Goal: Navigation & Orientation: Find specific page/section

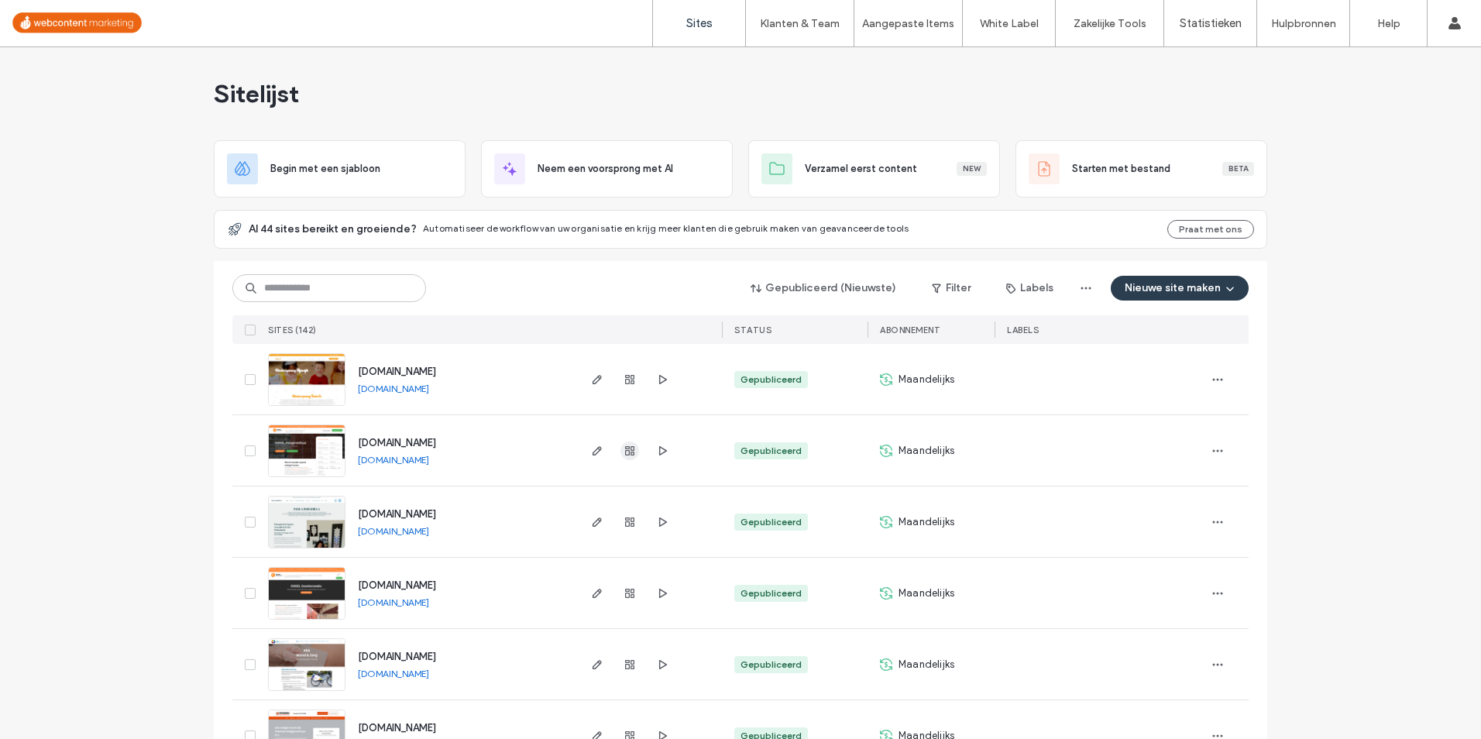
click at [625, 449] on icon "button" at bounding box center [630, 451] width 12 height 12
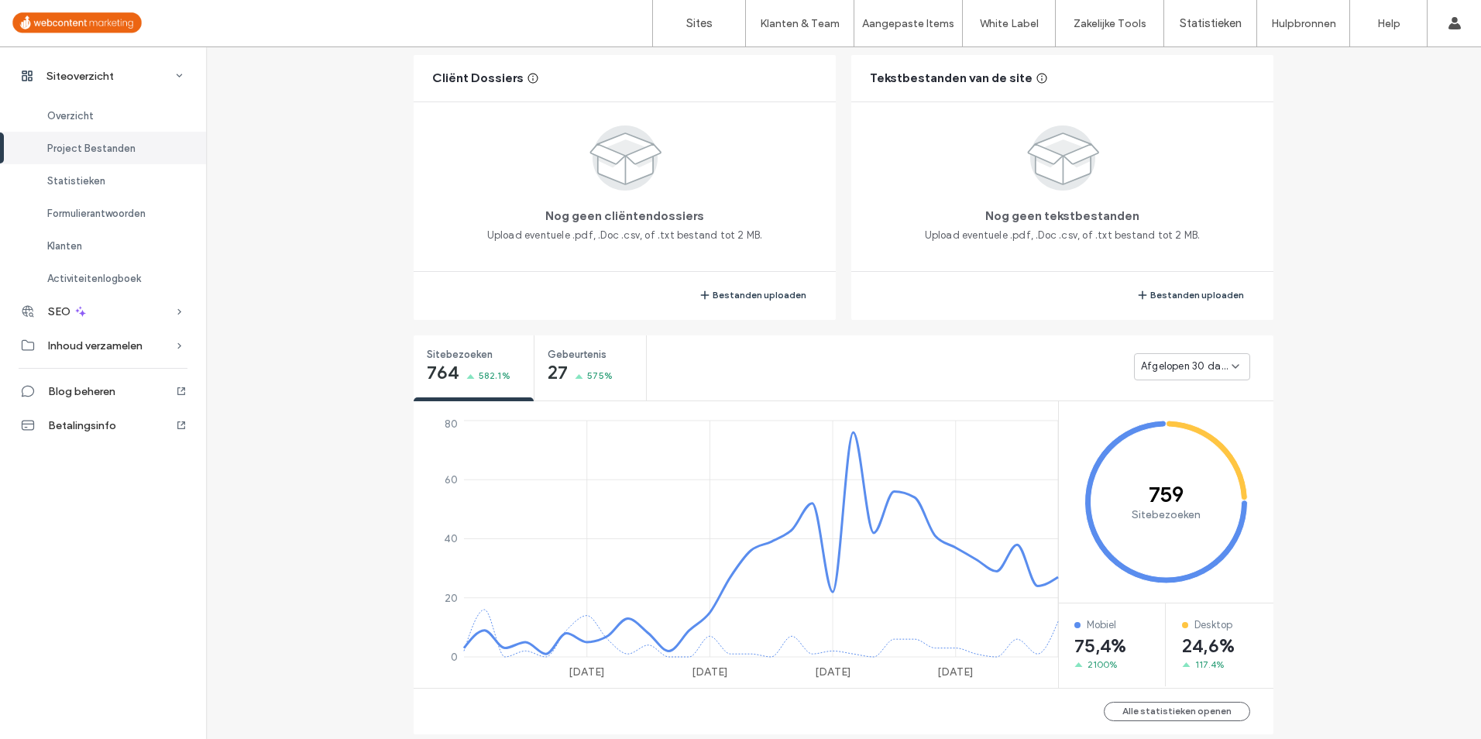
scroll to position [458, 0]
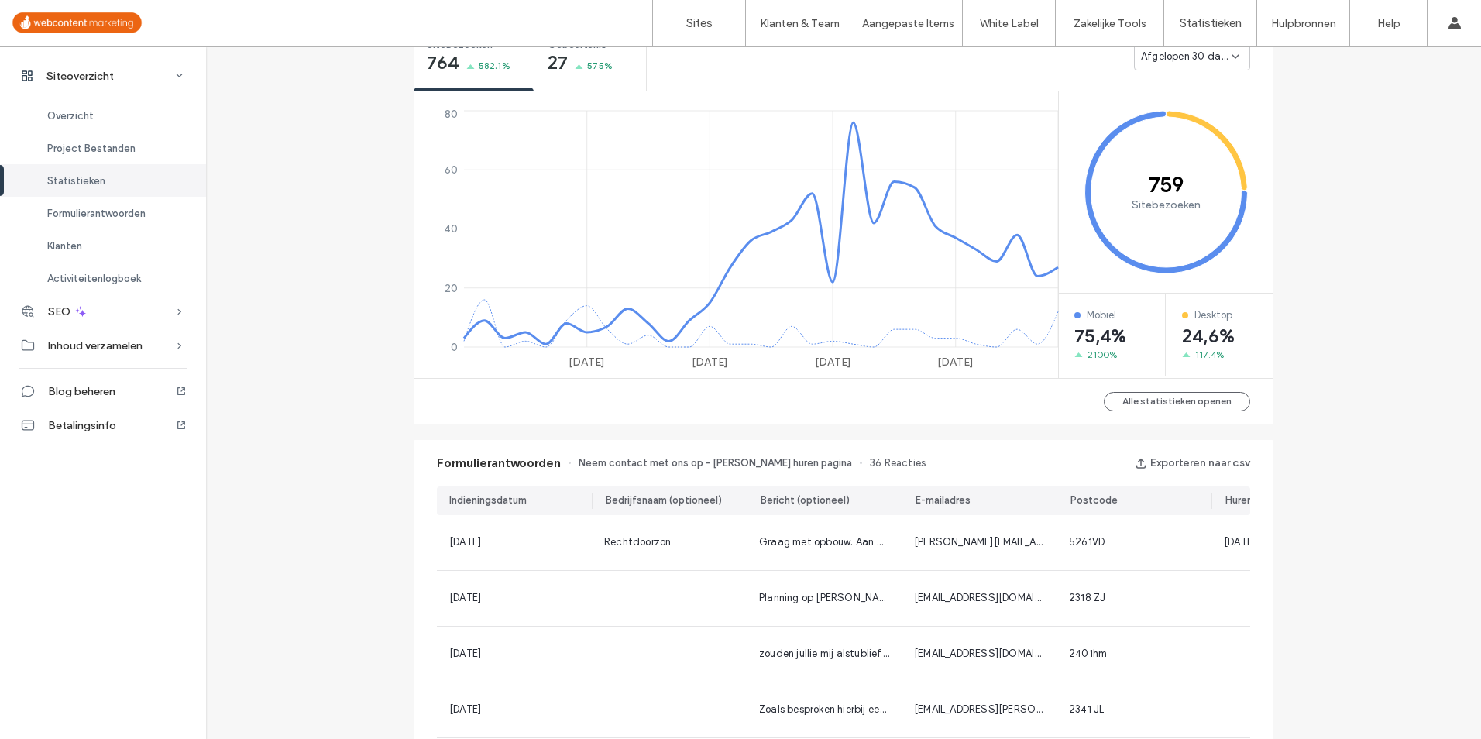
scroll to position [690, 0]
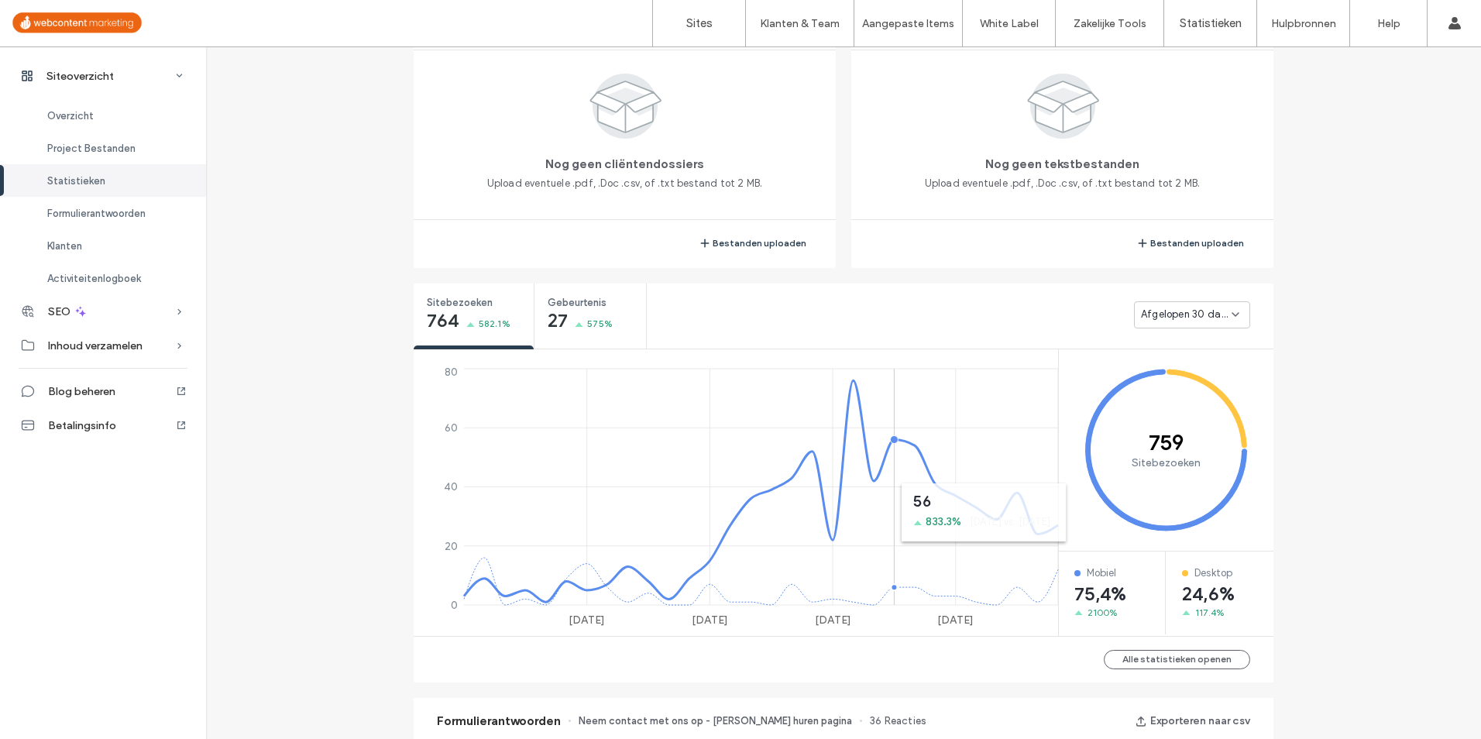
scroll to position [211, 0]
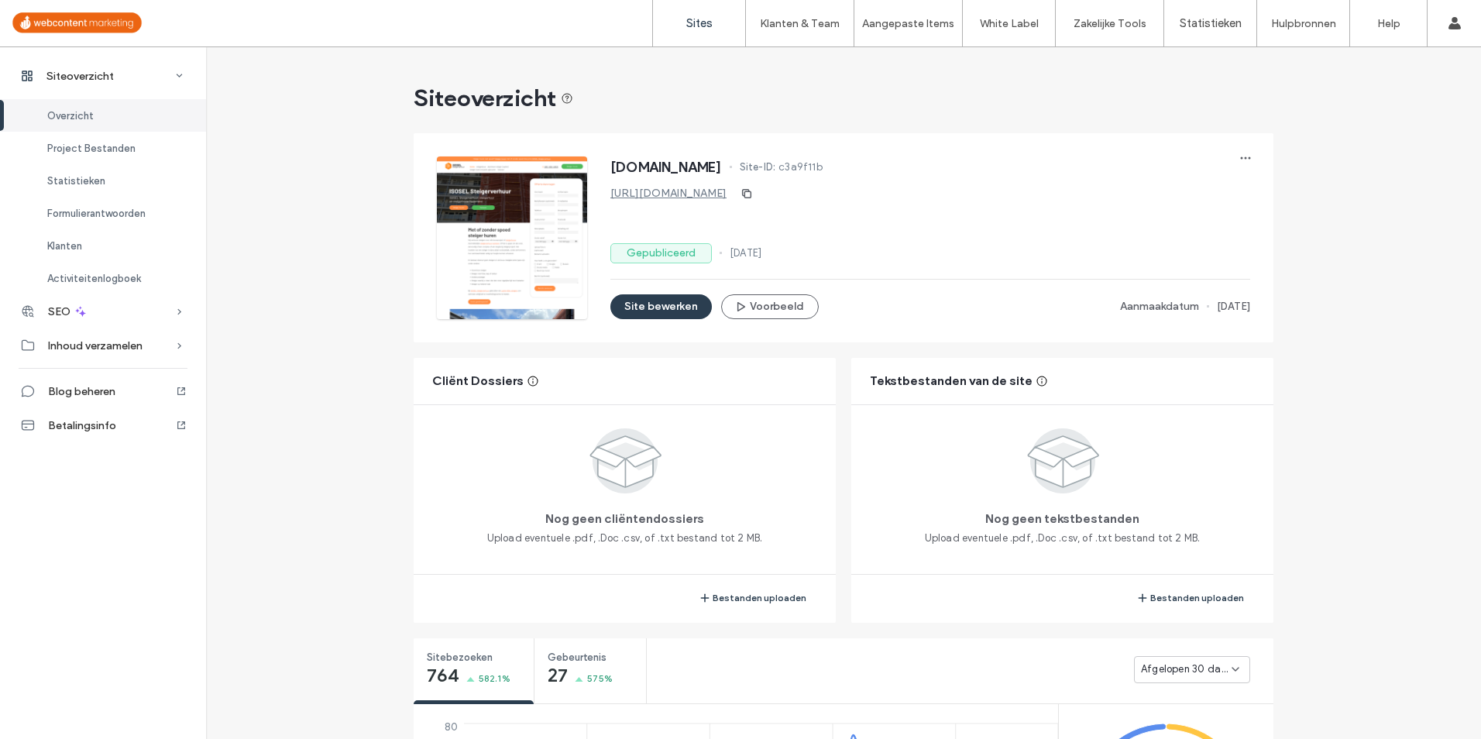
click at [707, 24] on label "Sites" at bounding box center [699, 23] width 26 height 14
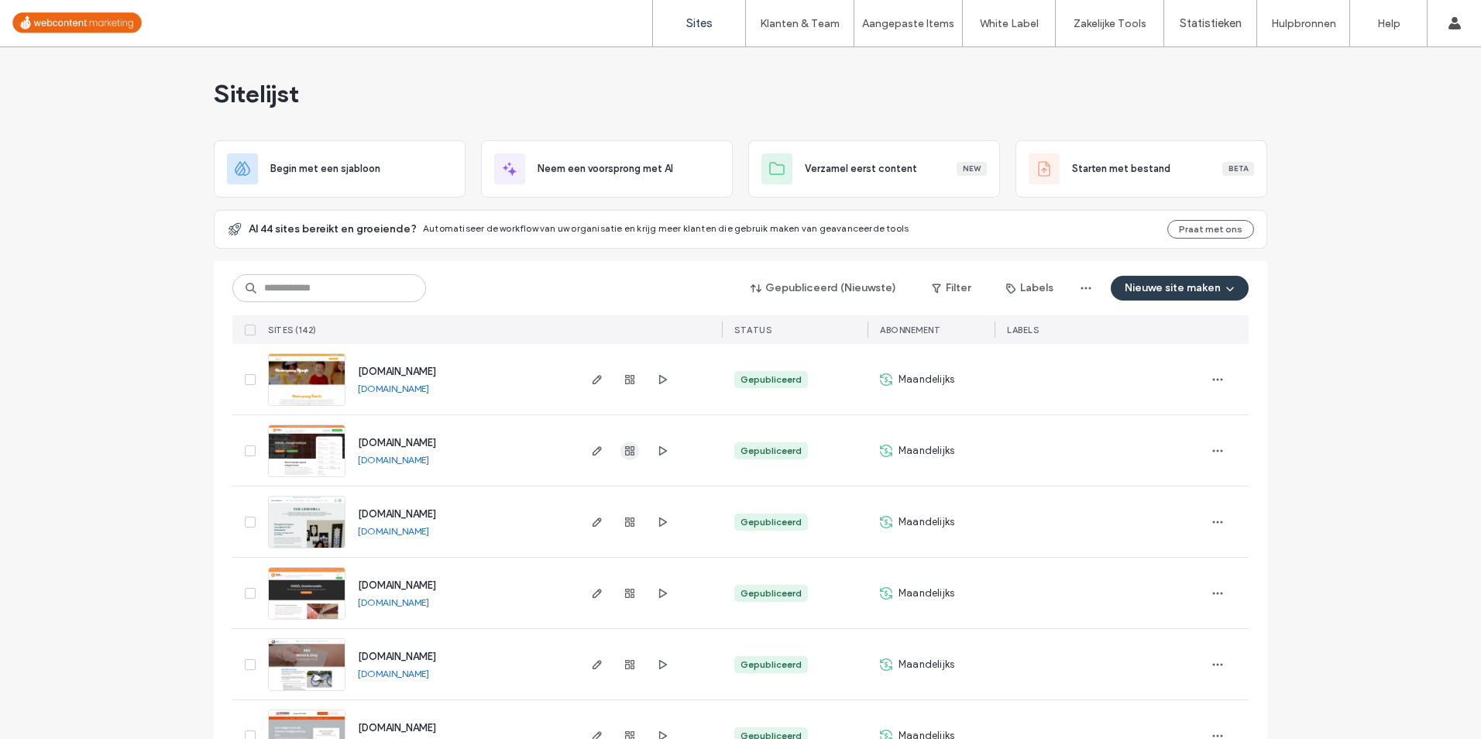
click at [626, 452] on use "button" at bounding box center [629, 450] width 9 height 9
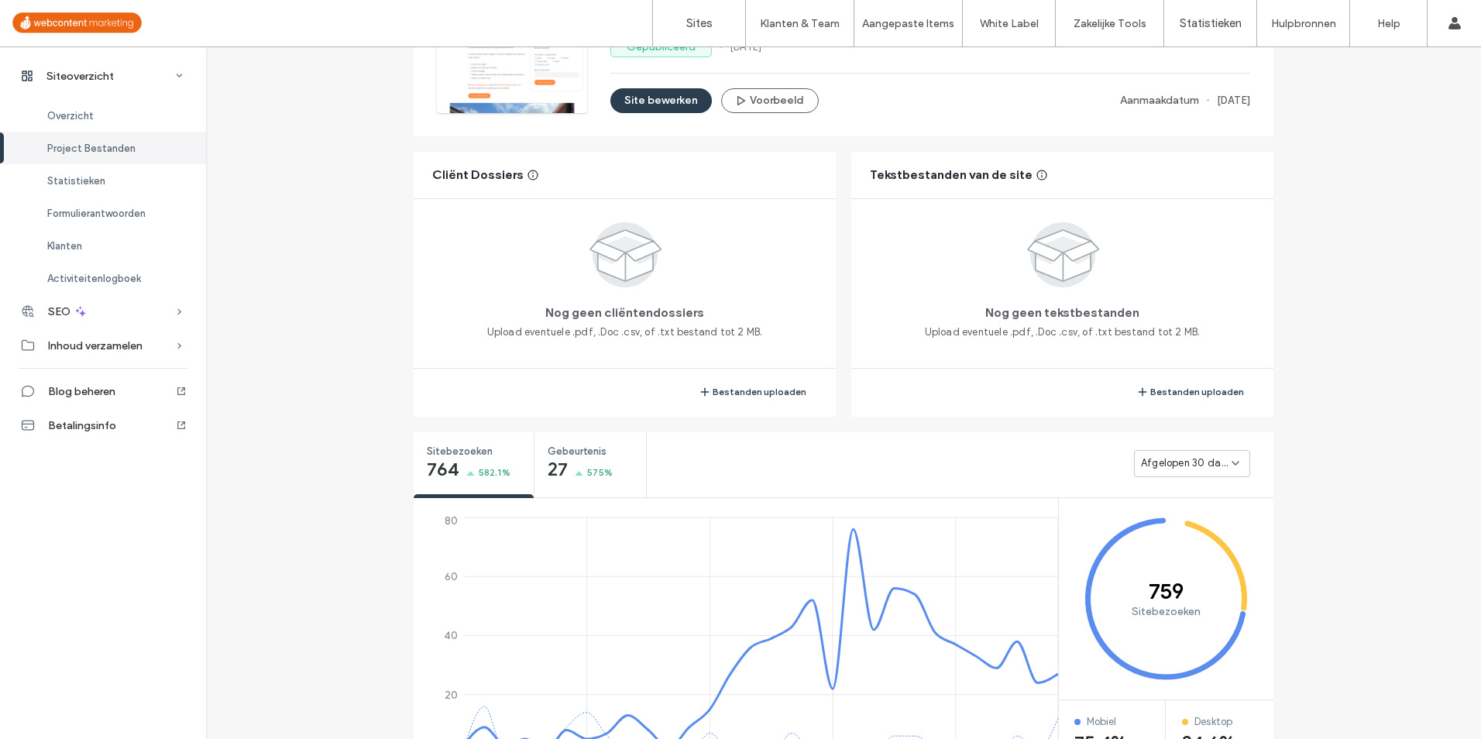
scroll to position [387, 0]
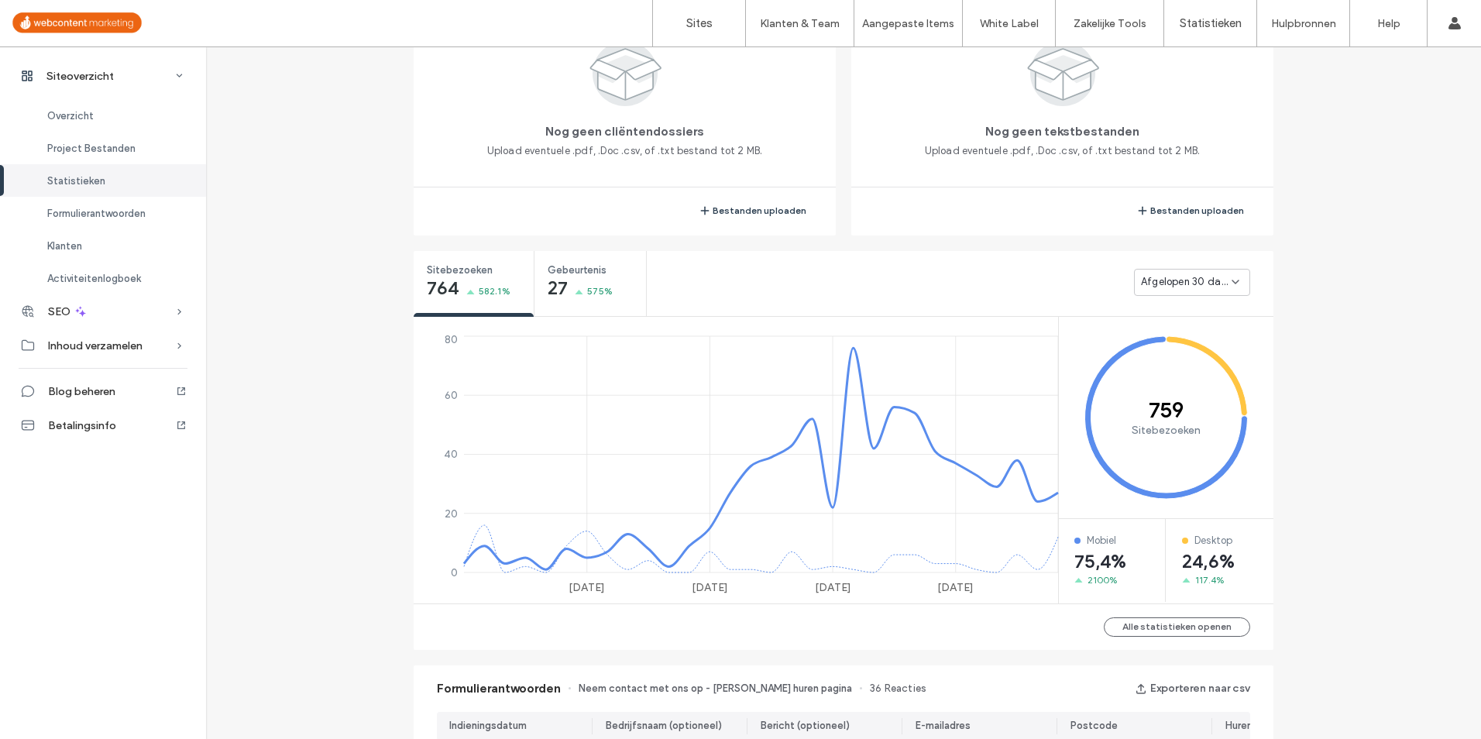
scroll to position [775, 0]
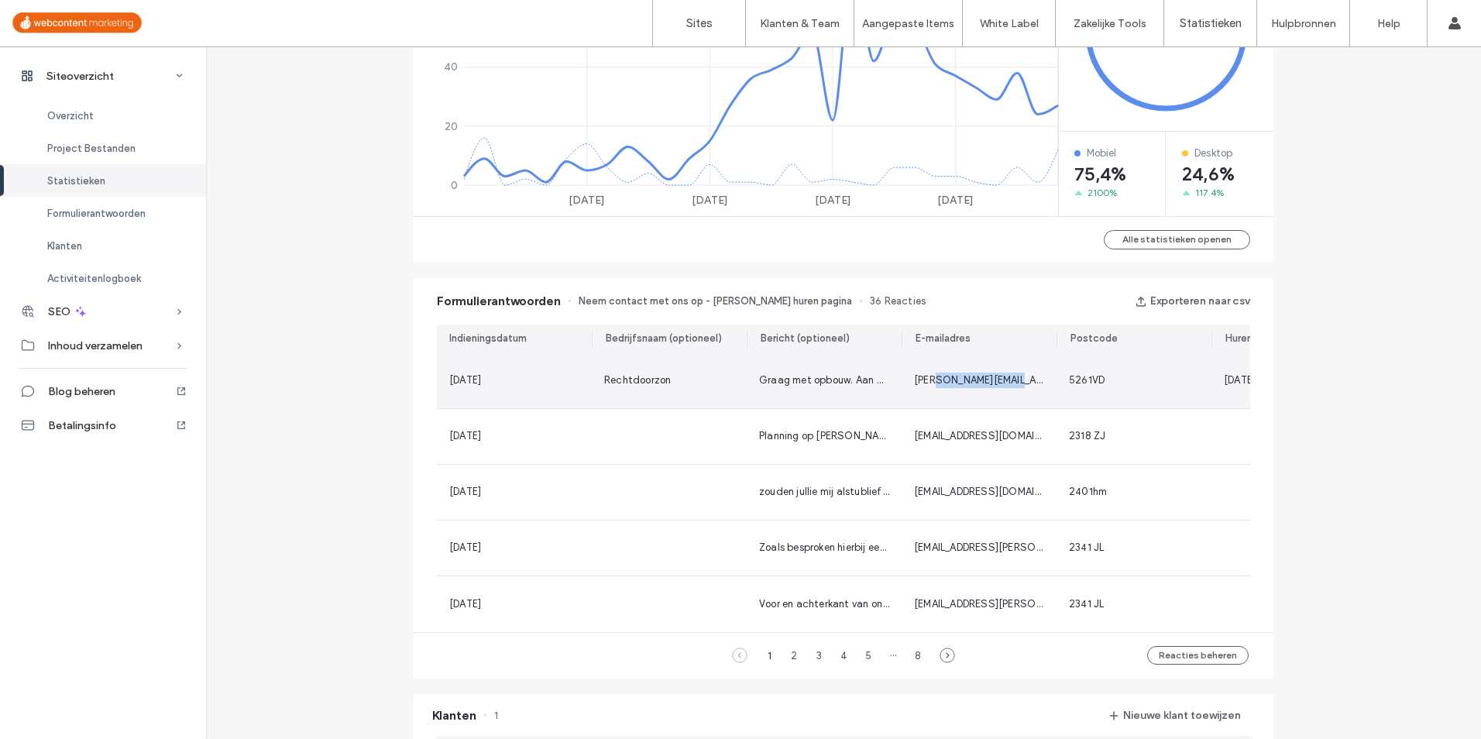
drag, startPoint x: 1031, startPoint y: 384, endPoint x: 937, endPoint y: 377, distance: 94.0
click at [937, 377] on div "[PERSON_NAME][EMAIL_ADDRESS][DOMAIN_NAME]" at bounding box center [979, 380] width 130 height 15
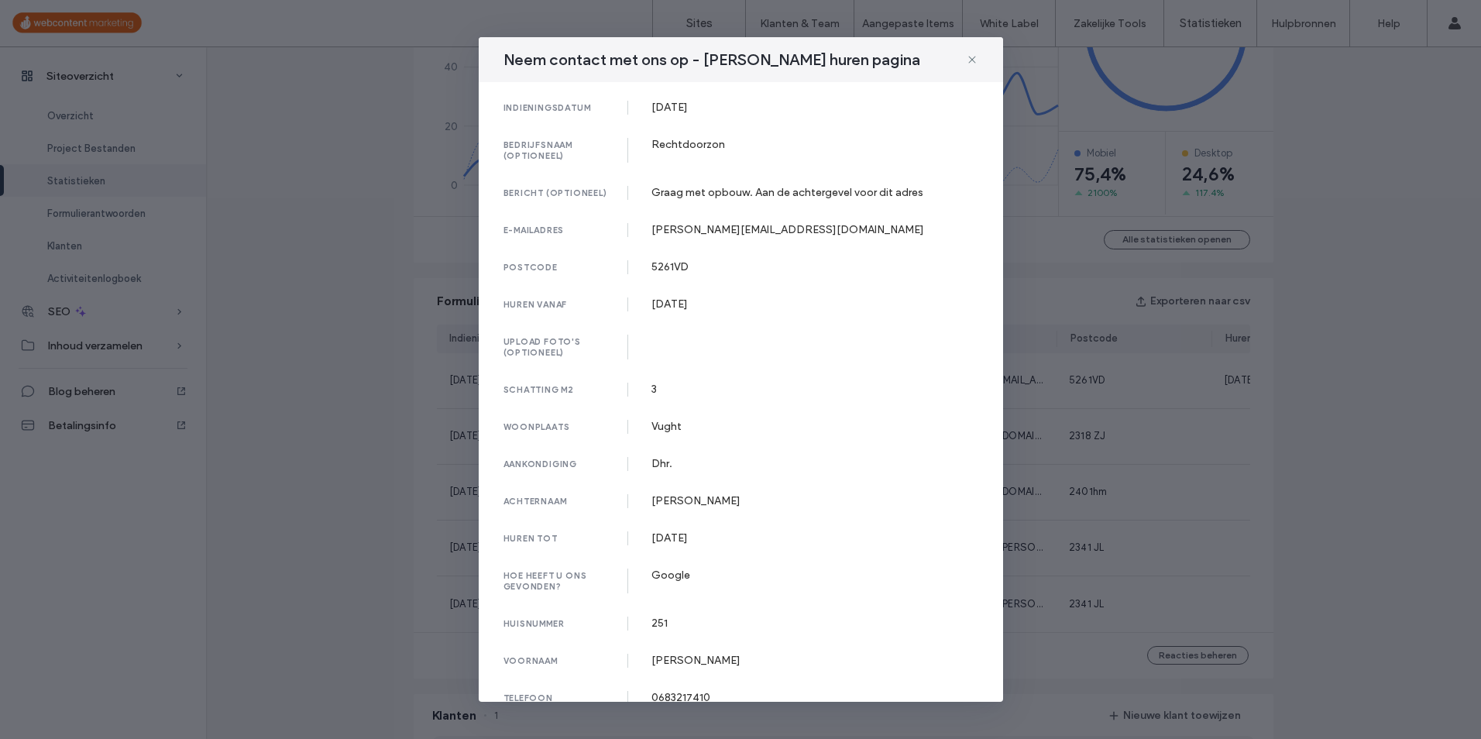
drag, startPoint x: 937, startPoint y: 377, endPoint x: 787, endPoint y: 217, distance: 219.8
click at [791, 216] on div "indieningsdatum [DATE] bedrijfsnaam (optioneel) Rechtdoorzon bericht (optioneel…" at bounding box center [741, 392] width 524 height 621
drag, startPoint x: 779, startPoint y: 229, endPoint x: 676, endPoint y: 231, distance: 103.0
click at [676, 231] on div "[PERSON_NAME][EMAIL_ADDRESS][DOMAIN_NAME]" at bounding box center [815, 229] width 327 height 13
click at [974, 61] on use at bounding box center [971, 59] width 7 height 7
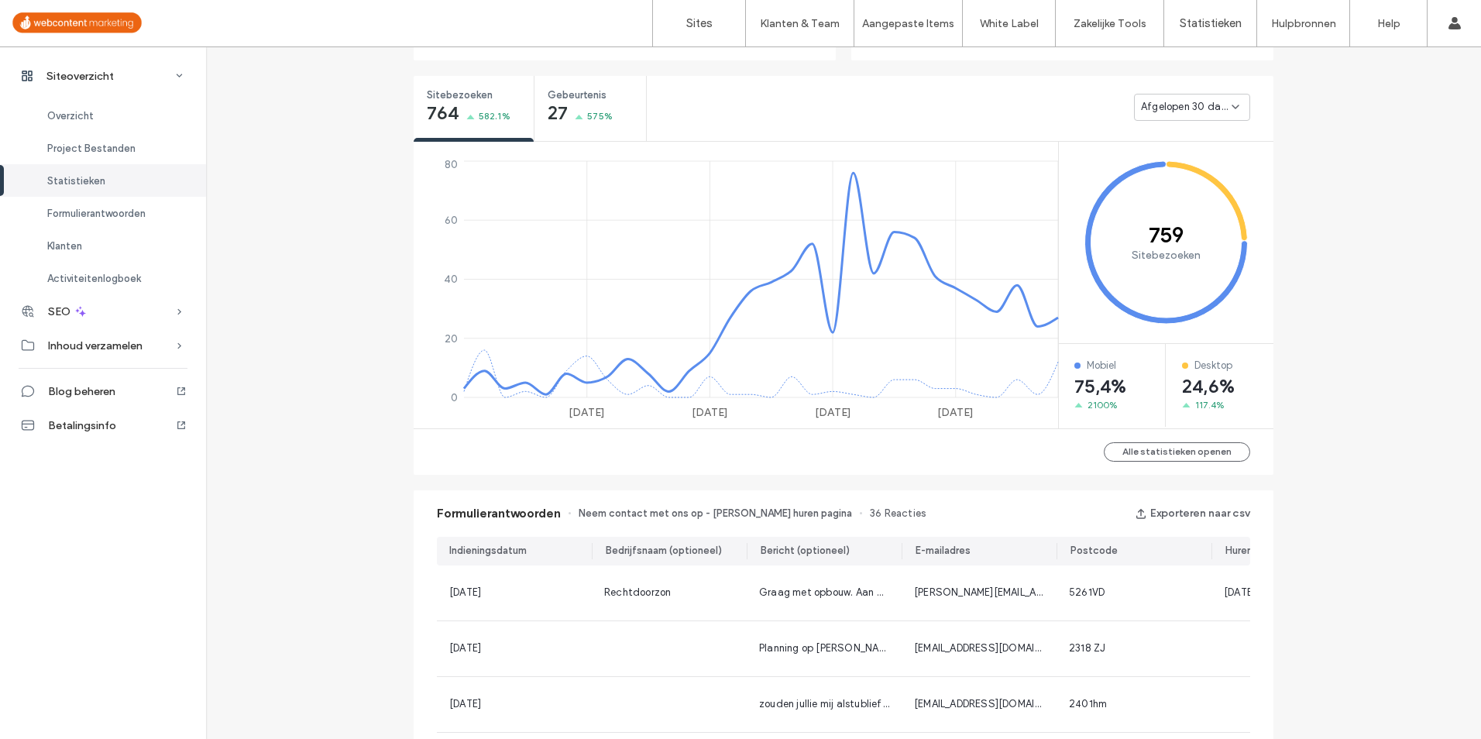
scroll to position [77, 0]
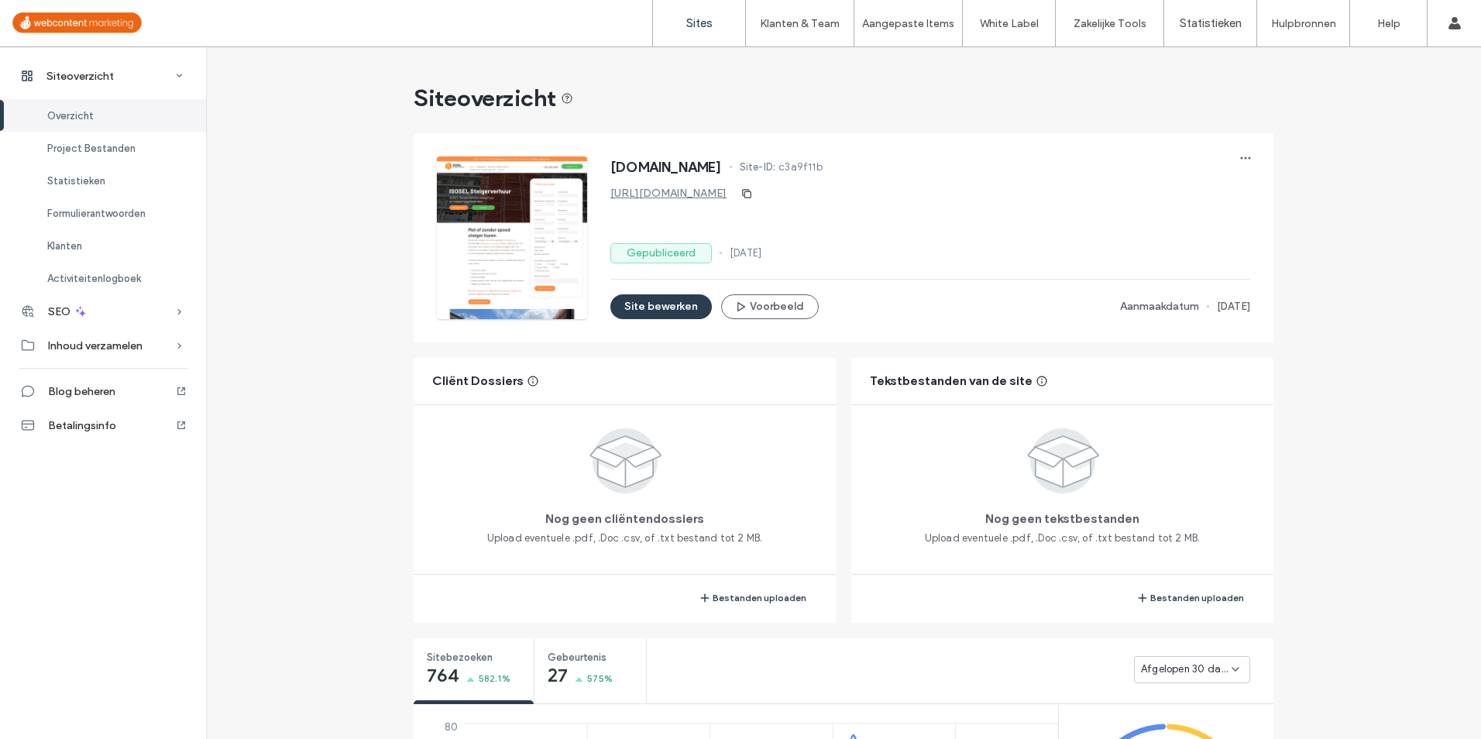
click at [699, 20] on label "Sites" at bounding box center [699, 23] width 26 height 14
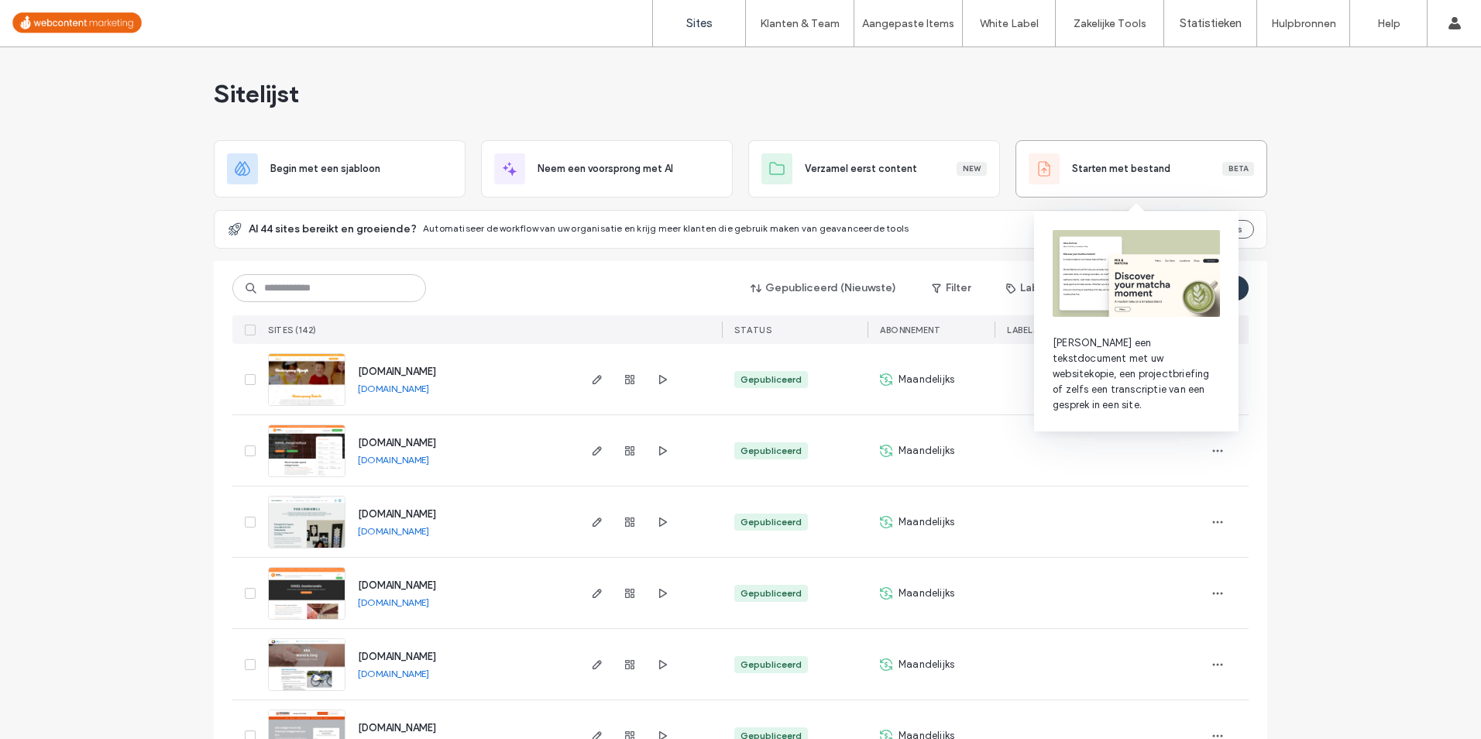
click at [1181, 172] on div "Starten met bestand Beta" at bounding box center [1163, 168] width 182 height 15
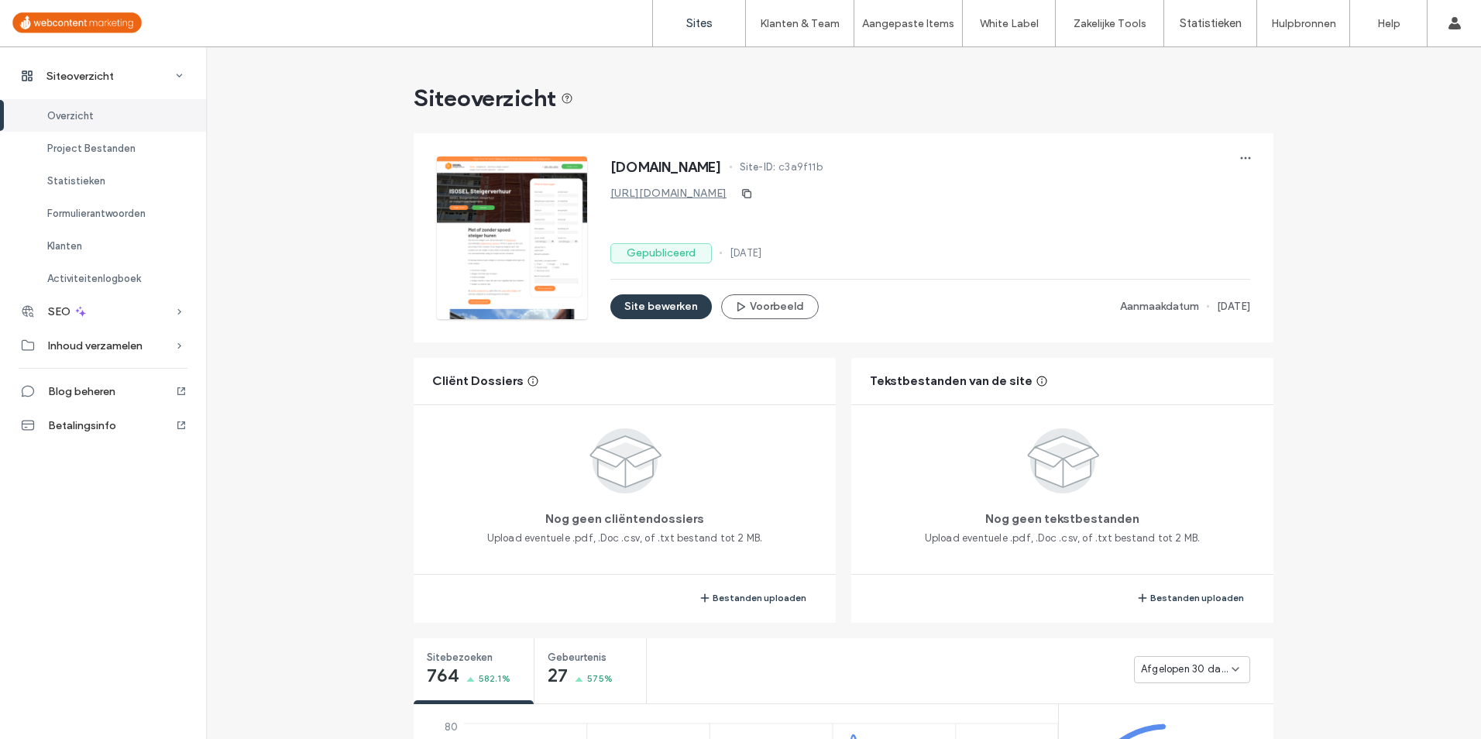
click at [698, 28] on label "Sites" at bounding box center [699, 23] width 26 height 14
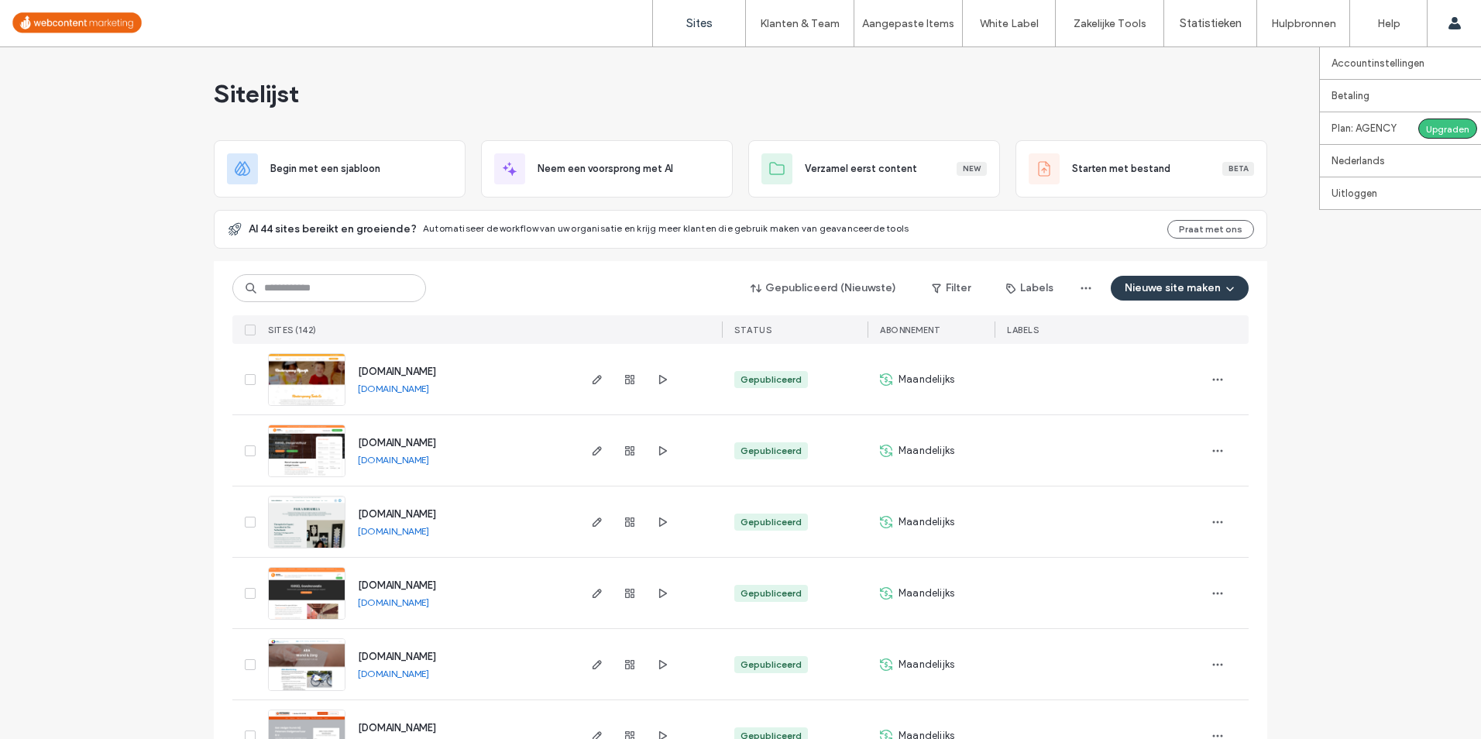
drag, startPoint x: 628, startPoint y: 451, endPoint x: 1475, endPoint y: 40, distance: 941.8
click at [626, 451] on icon "button" at bounding box center [630, 451] width 12 height 12
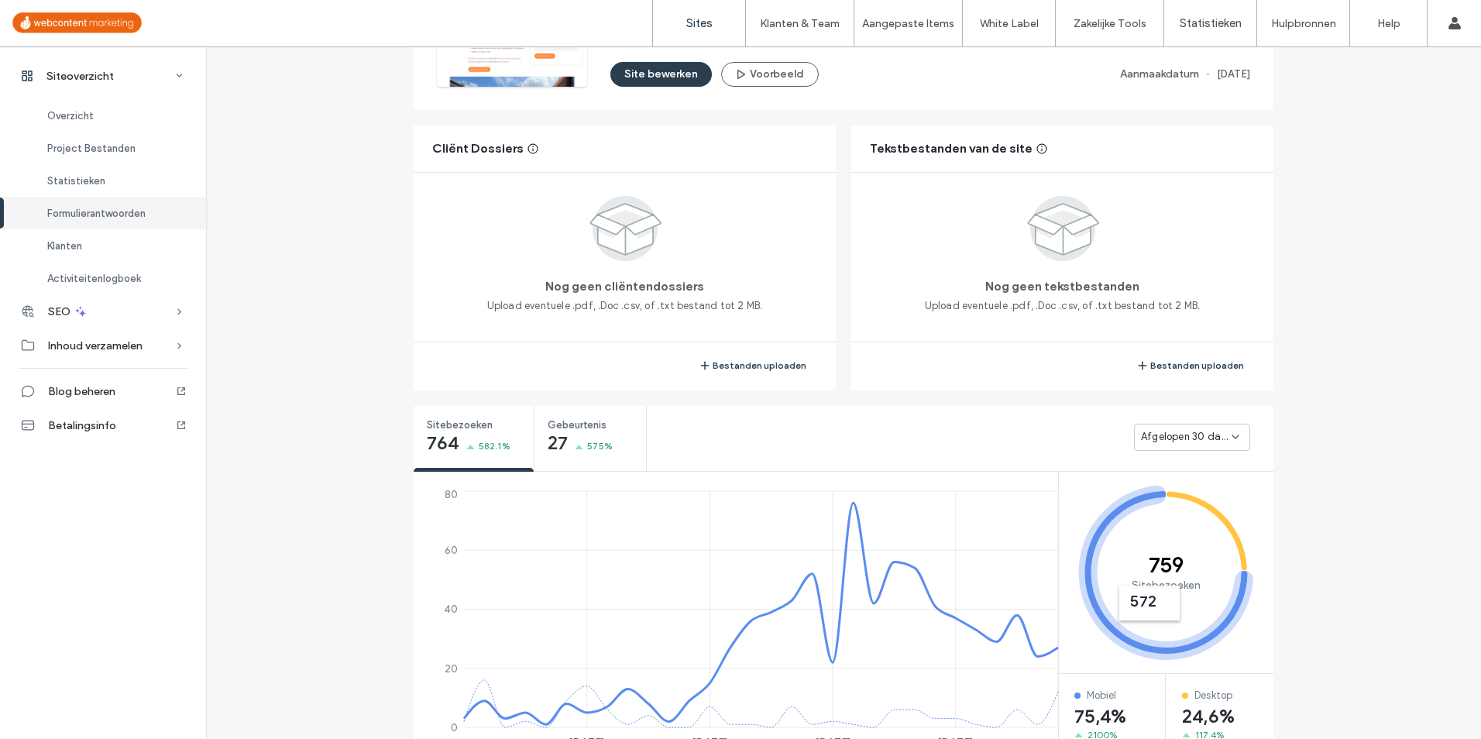
click at [701, 19] on label "Sites" at bounding box center [699, 23] width 26 height 14
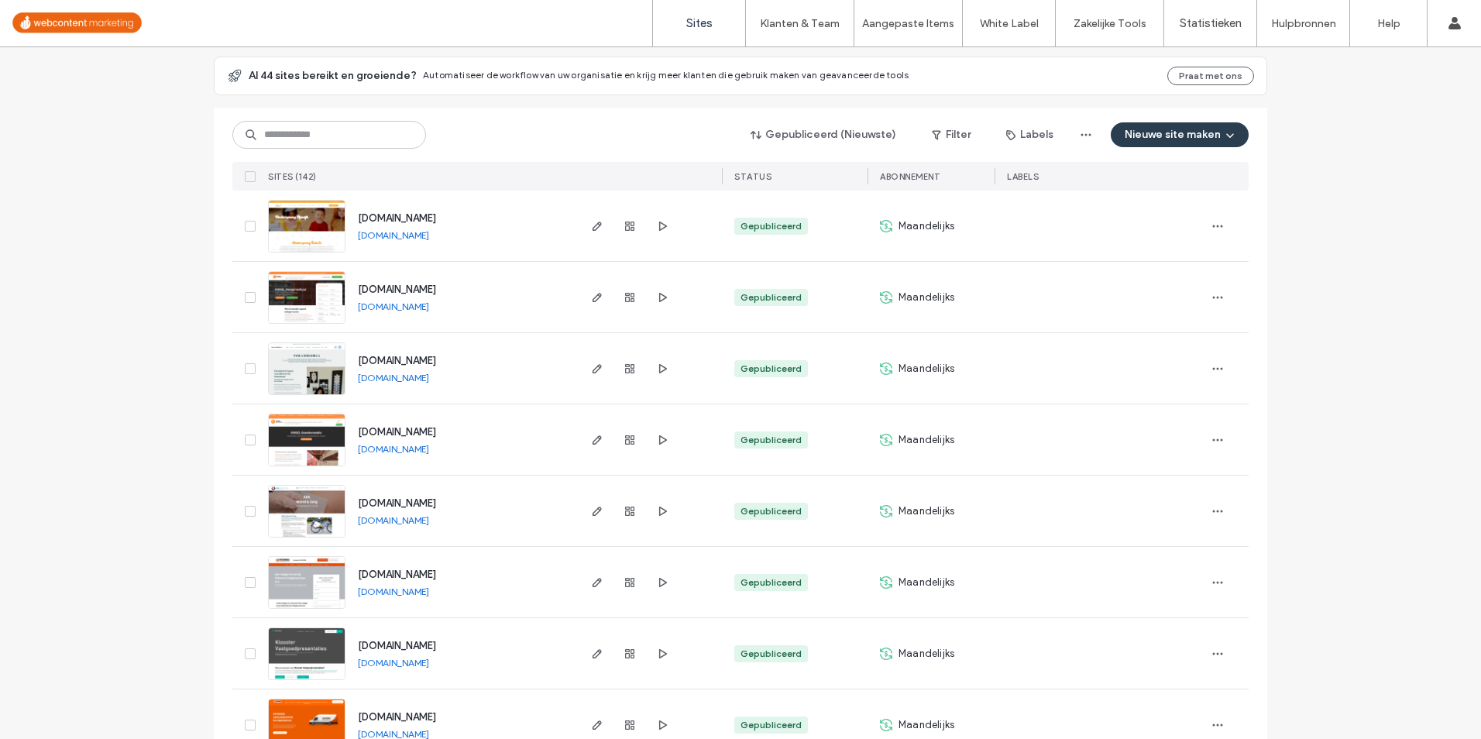
scroll to position [155, 0]
click at [625, 222] on use "button" at bounding box center [629, 224] width 9 height 9
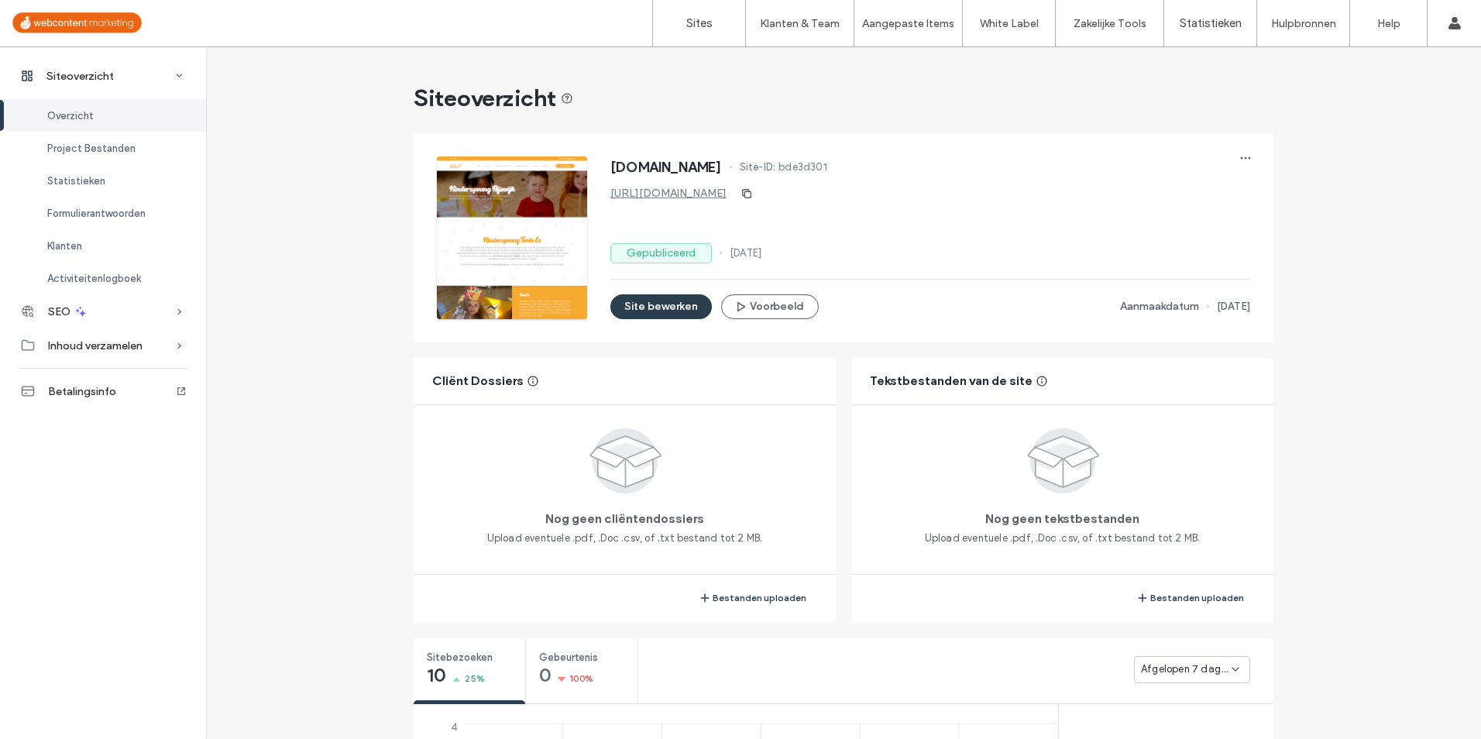
scroll to position [232, 0]
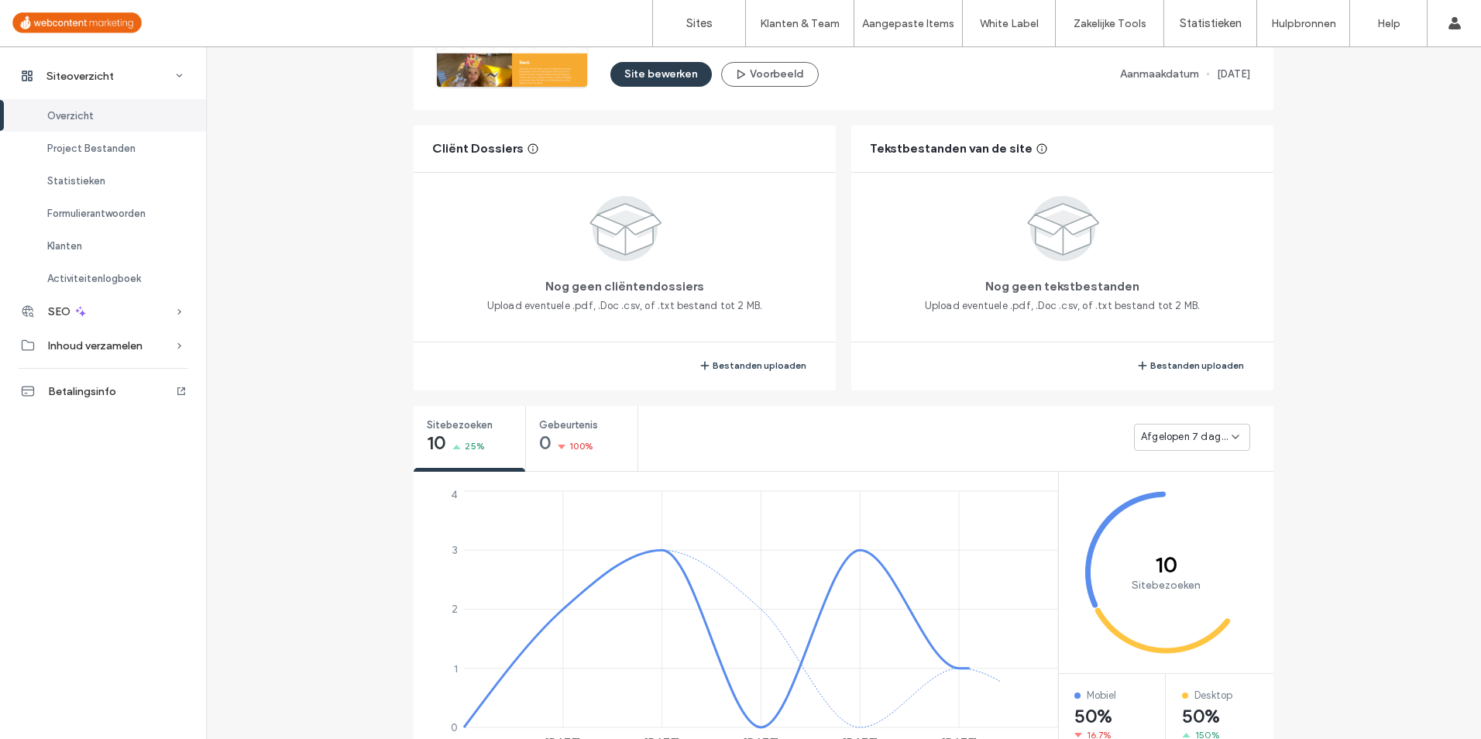
click at [1195, 424] on div "Afgelopen 7 dagen" at bounding box center [1192, 437] width 116 height 27
click at [1193, 424] on div "Afgelopen 7 dagen" at bounding box center [1192, 437] width 116 height 27
click at [1187, 442] on span "Afgelopen 7 dagen" at bounding box center [1186, 436] width 91 height 15
click at [1193, 521] on span "Afgelopen 30 dagen" at bounding box center [1184, 518] width 96 height 15
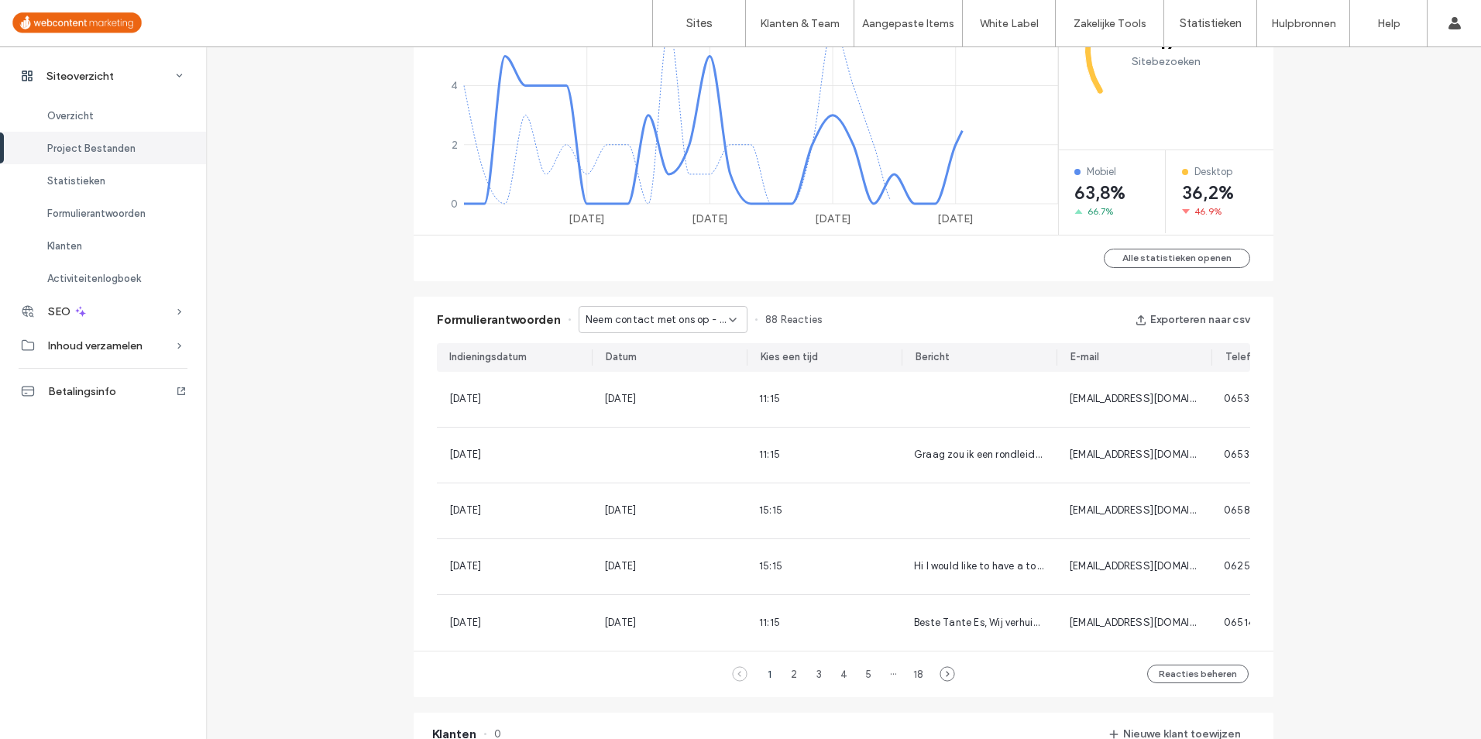
scroll to position [930, 0]
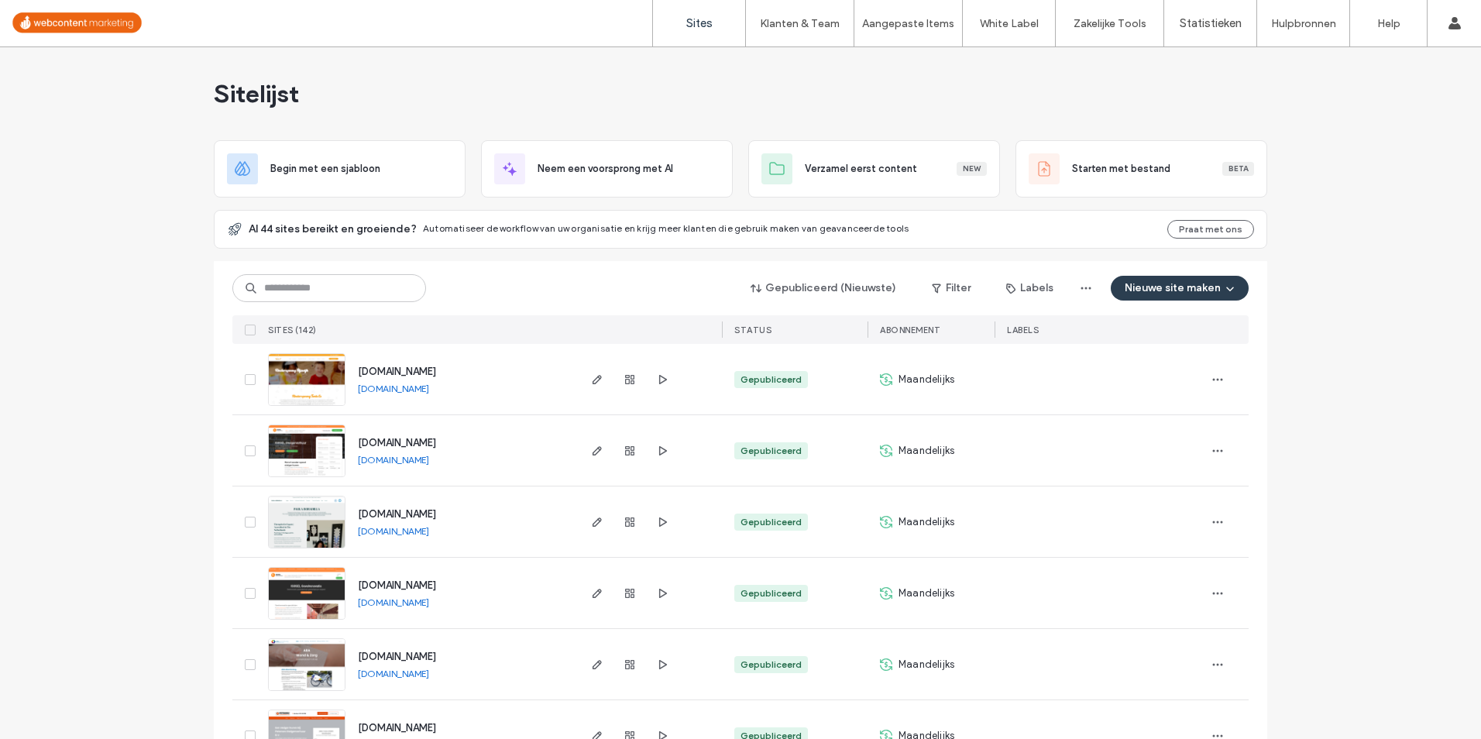
scroll to position [155, 0]
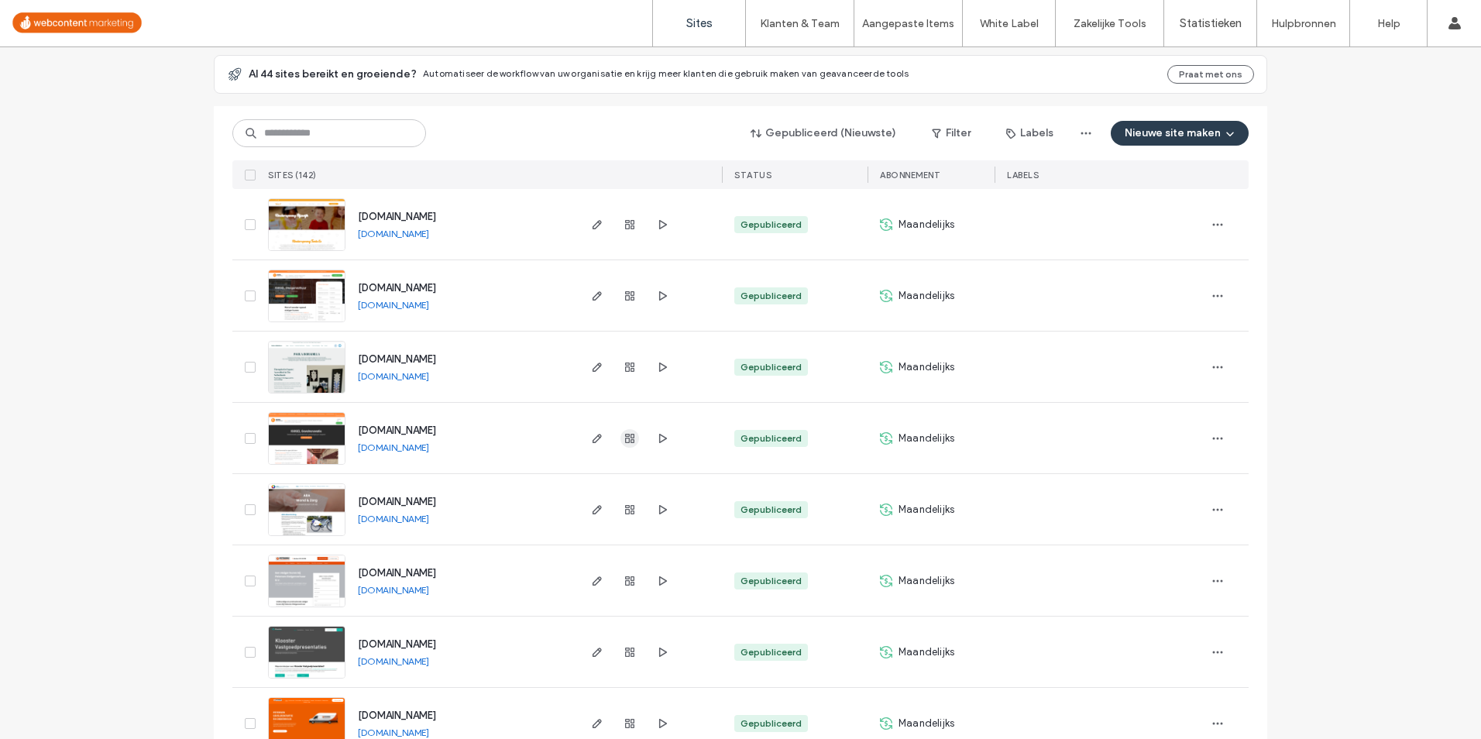
click at [628, 442] on use "button" at bounding box center [629, 438] width 9 height 9
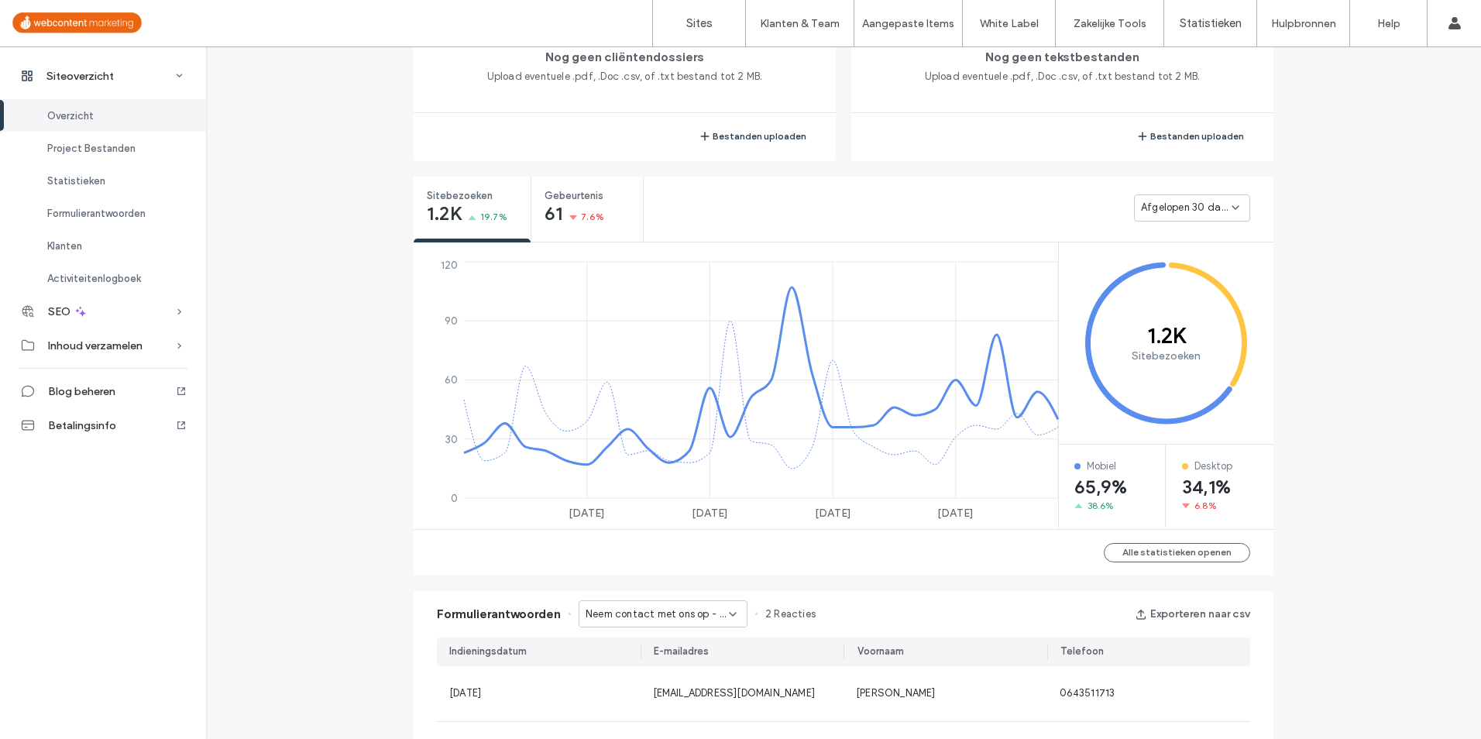
scroll to position [542, 0]
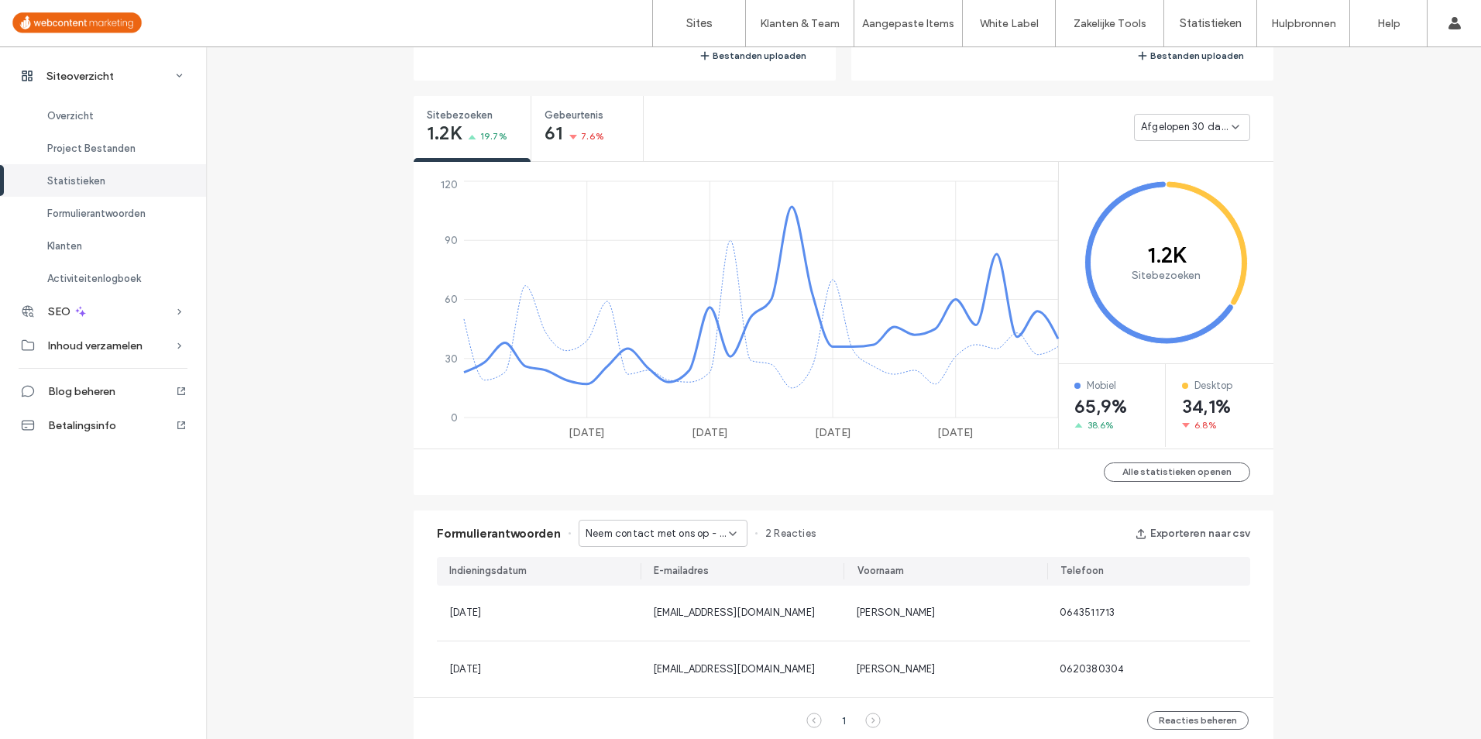
scroll to position [697, 0]
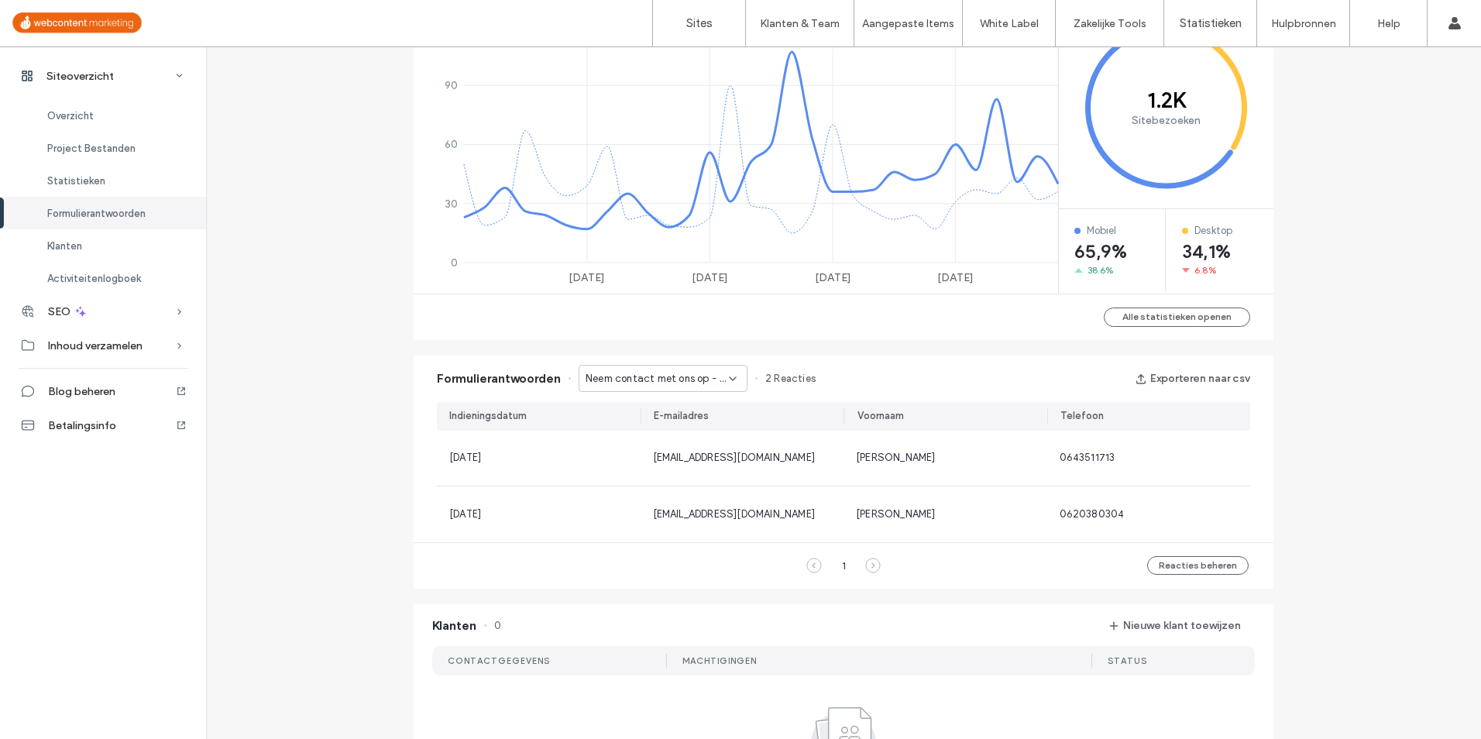
scroll to position [852, 0]
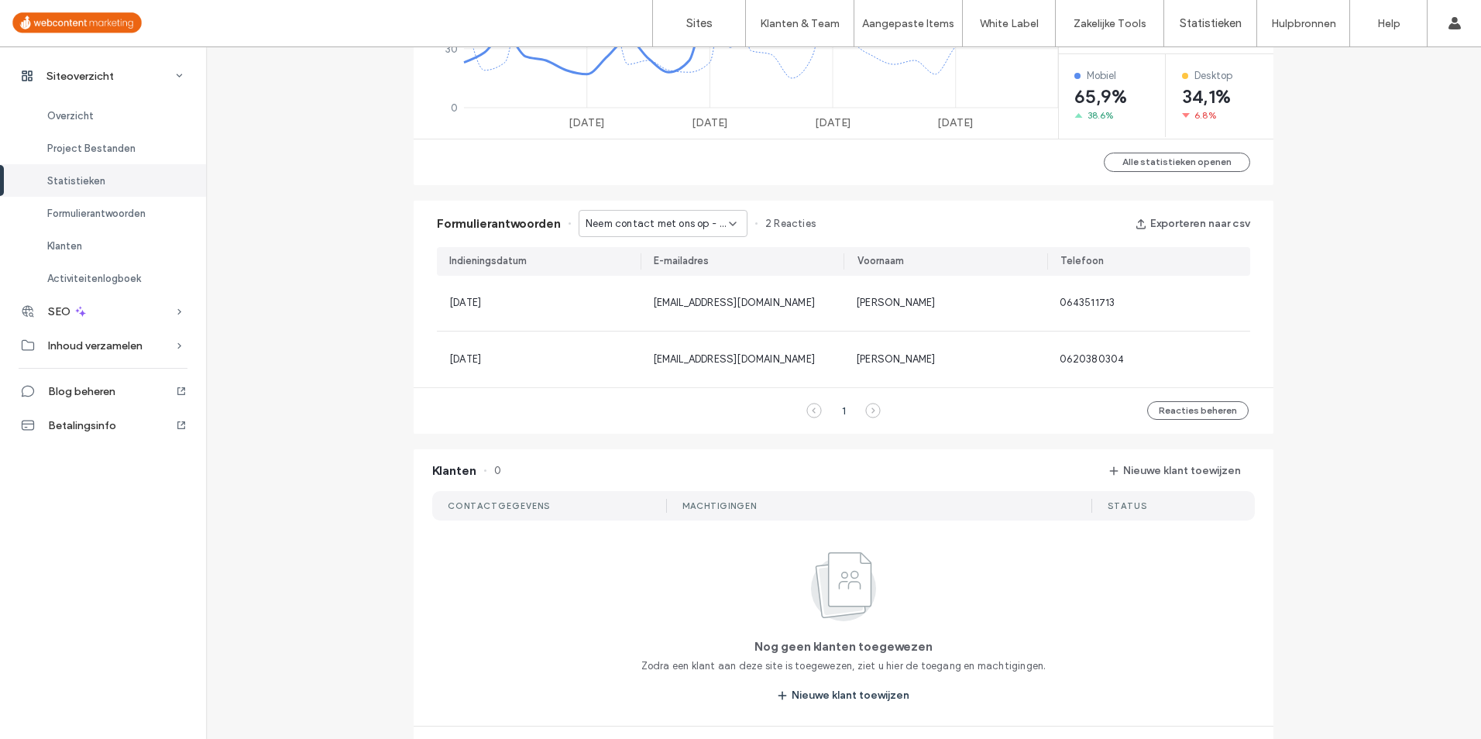
scroll to position [77, 0]
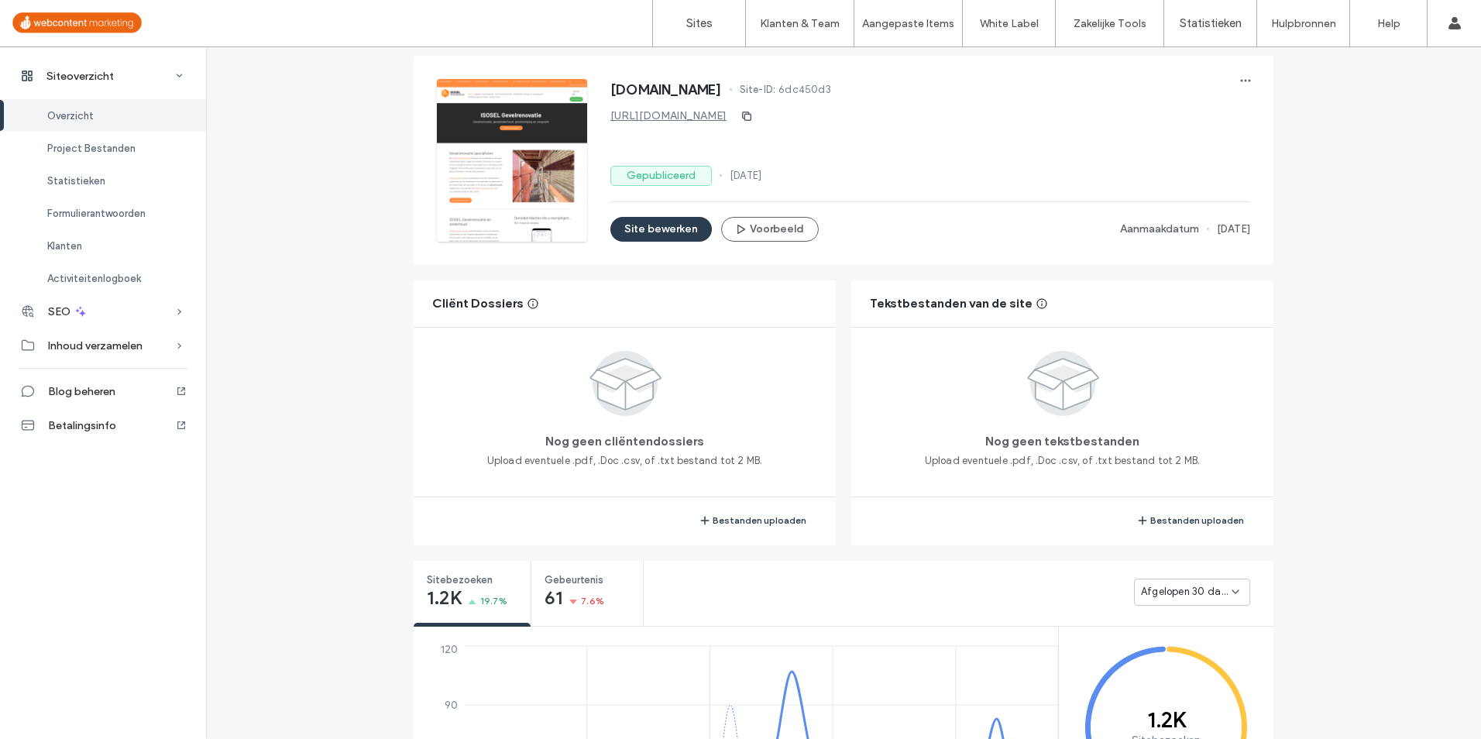
scroll to position [465, 0]
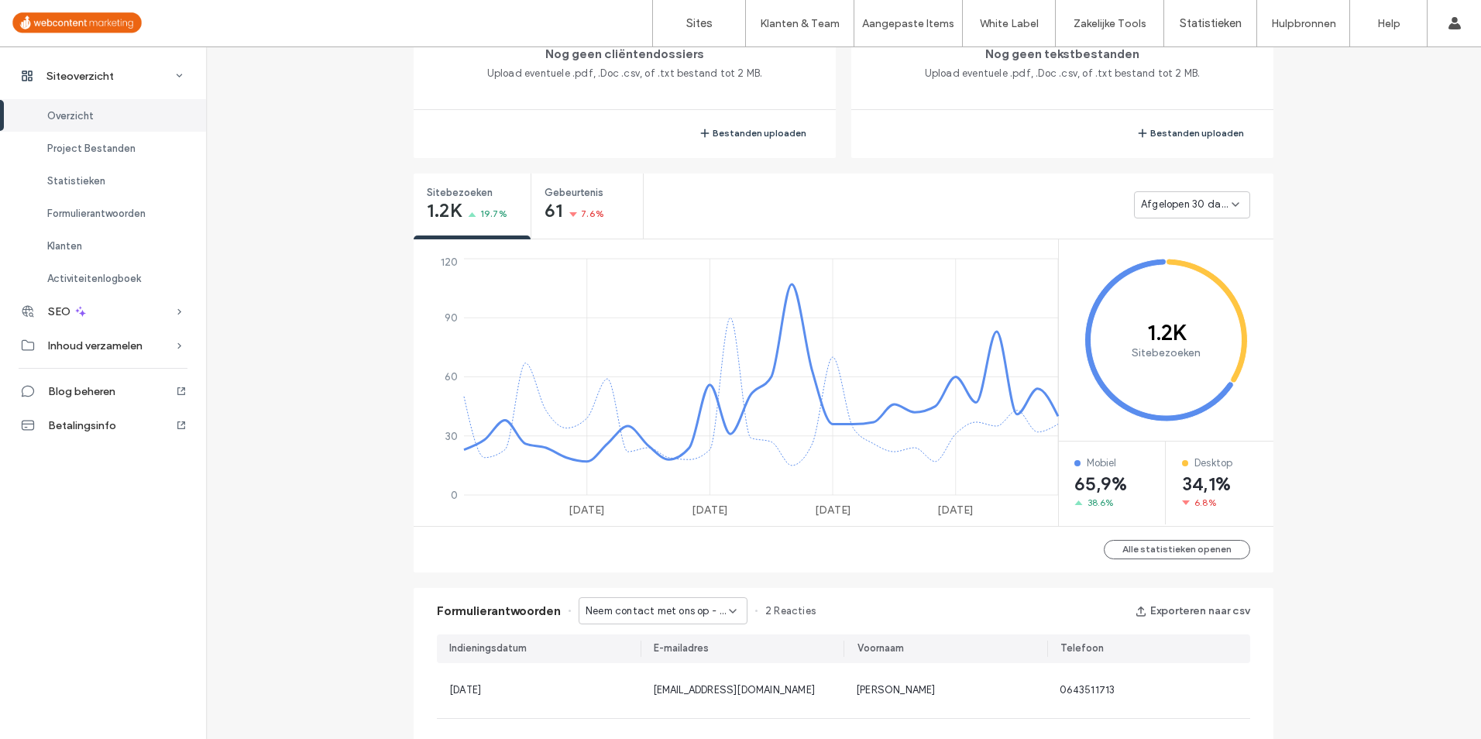
click at [696, 615] on span "Neem contact met ons op - Reinigen en impregneren pagina" at bounding box center [657, 611] width 143 height 15
click at [673, 666] on span "Neem contact met ons op - Gevelrenovatie offerte pagina" at bounding box center [655, 665] width 149 height 15
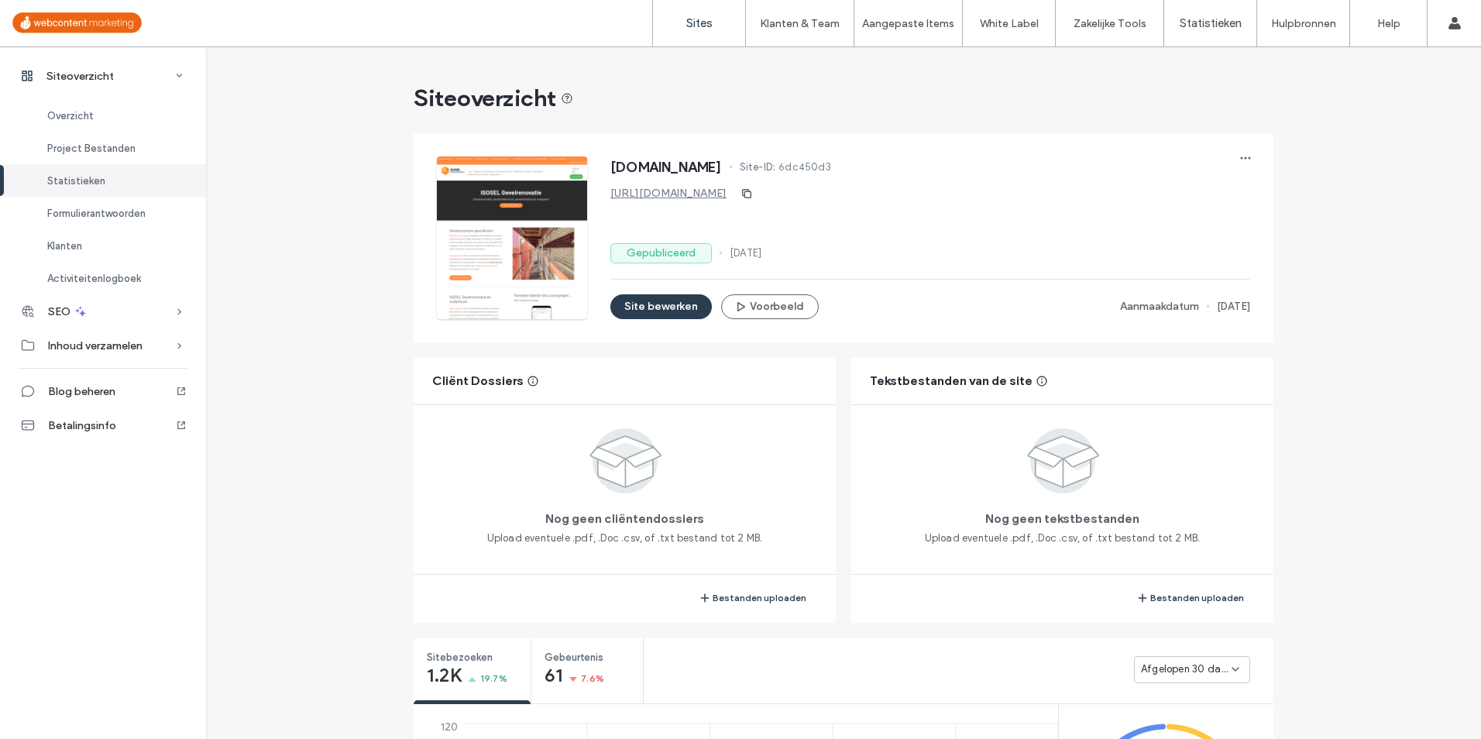
click at [696, 28] on label "Sites" at bounding box center [699, 23] width 26 height 14
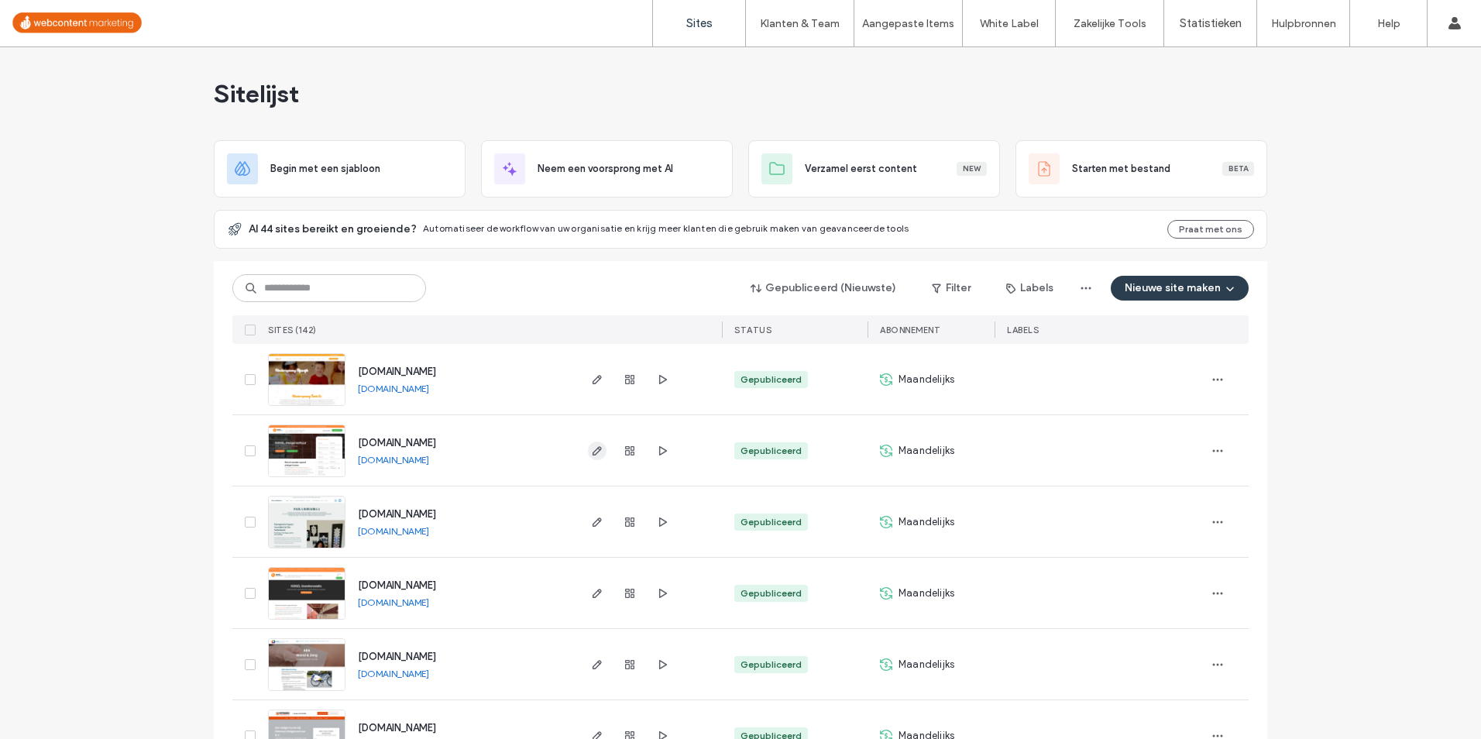
click at [591, 453] on icon "button" at bounding box center [597, 451] width 12 height 12
